Goal: Task Accomplishment & Management: Use online tool/utility

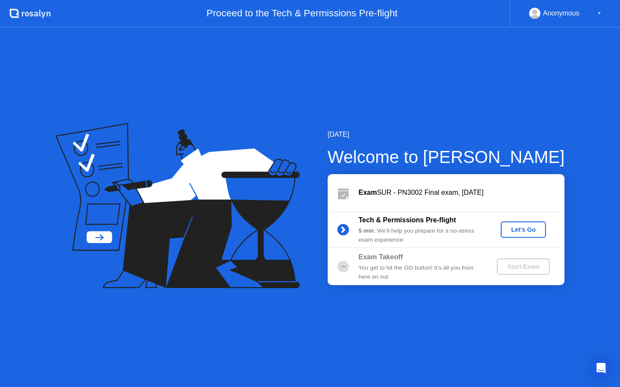
click at [519, 228] on div "Let's Go" at bounding box center [523, 229] width 38 height 7
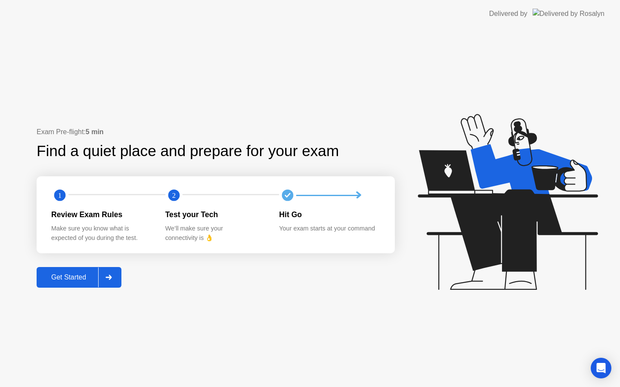
click at [62, 282] on div "Get Started" at bounding box center [68, 278] width 59 height 8
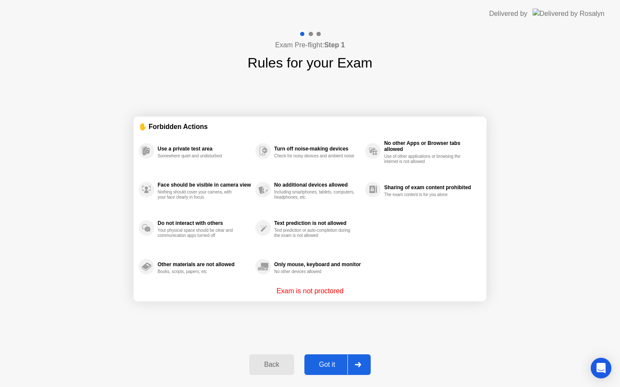
click at [324, 364] on div "Got it" at bounding box center [327, 365] width 40 height 8
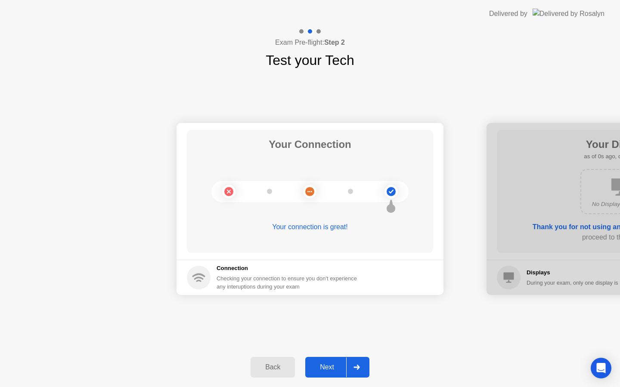
click at [325, 366] on div "Next" at bounding box center [327, 368] width 38 height 8
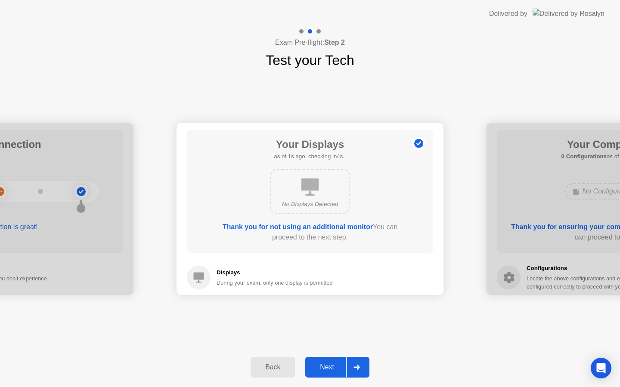
click at [325, 364] on div "Next" at bounding box center [327, 368] width 38 height 8
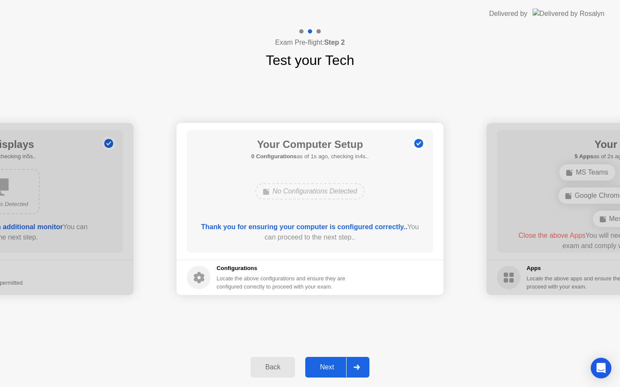
click at [325, 364] on div "Next" at bounding box center [327, 368] width 38 height 8
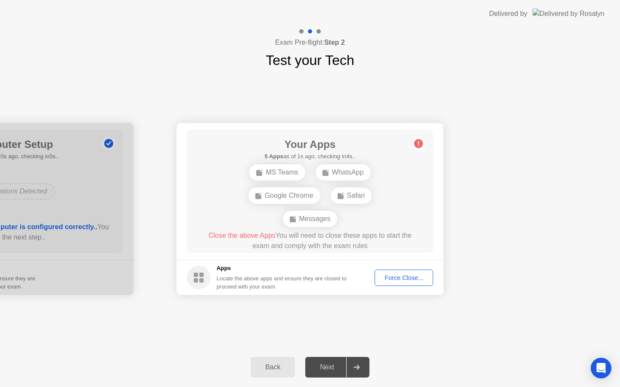
click at [399, 271] on button "Force Close..." at bounding box center [404, 278] width 59 height 16
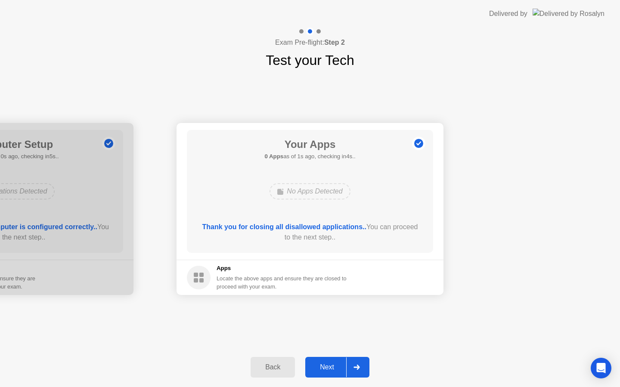
click at [323, 365] on div "Next" at bounding box center [327, 368] width 38 height 8
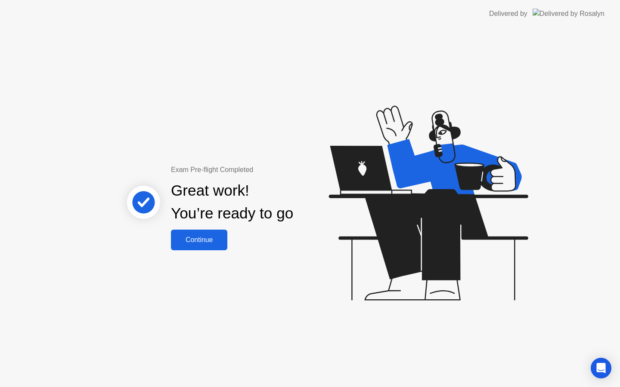
click at [207, 239] on div "Continue" at bounding box center [198, 240] width 51 height 8
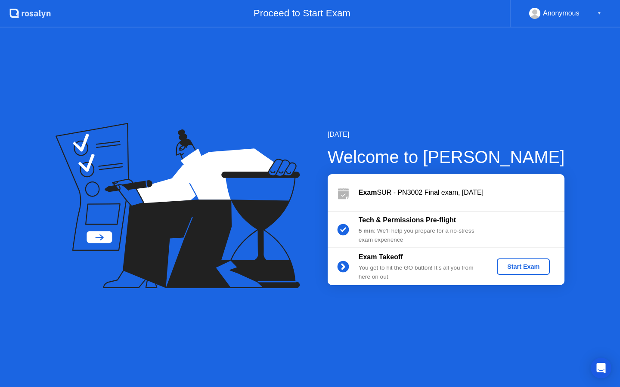
click at [520, 264] on div "Start Exam" at bounding box center [523, 266] width 46 height 7
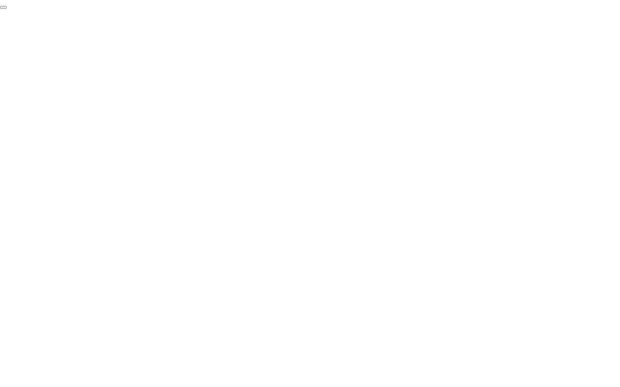
click div "End Proctoring Session"
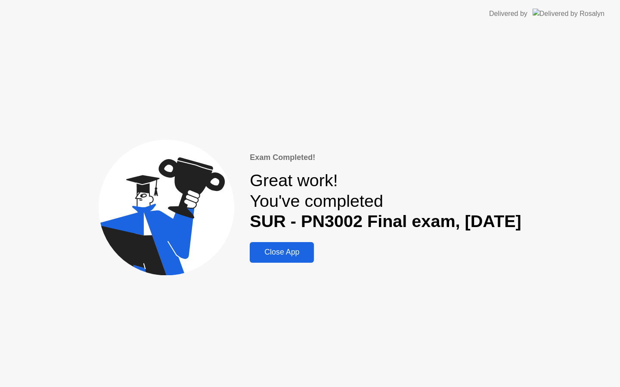
click at [252, 256] on div "Close App" at bounding box center [281, 252] width 59 height 9
